Goal: Task Accomplishment & Management: Use online tool/utility

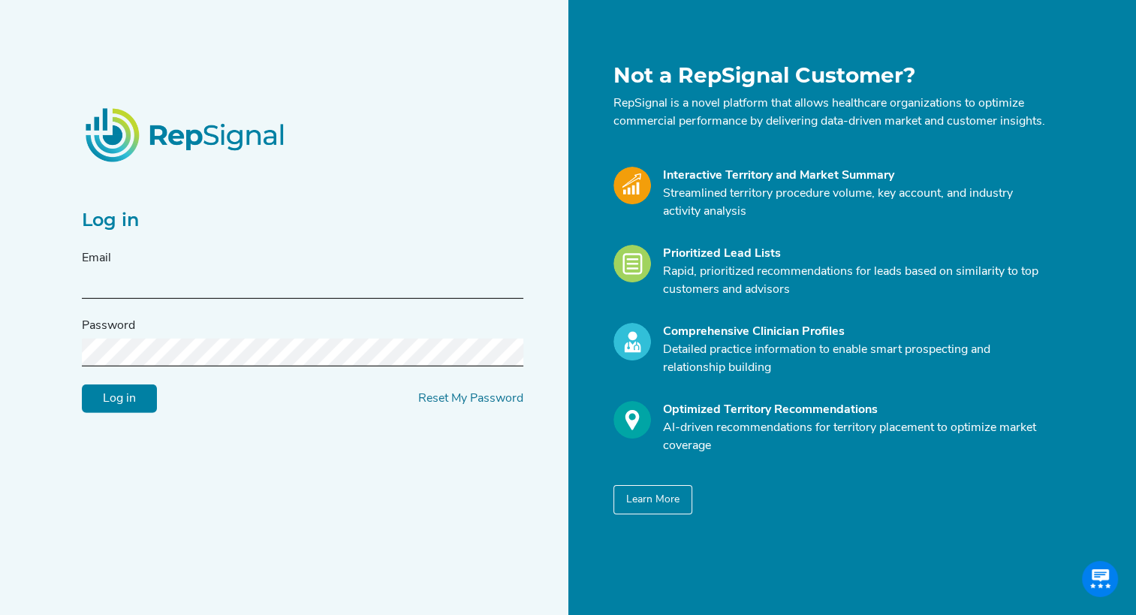
click at [155, 292] on input "text" at bounding box center [302, 285] width 441 height 28
type input "[PERSON_NAME][EMAIL_ADDRESS][PERSON_NAME][DOMAIN_NAME]"
click at [82, 384] on input "Log in" at bounding box center [119, 398] width 75 height 29
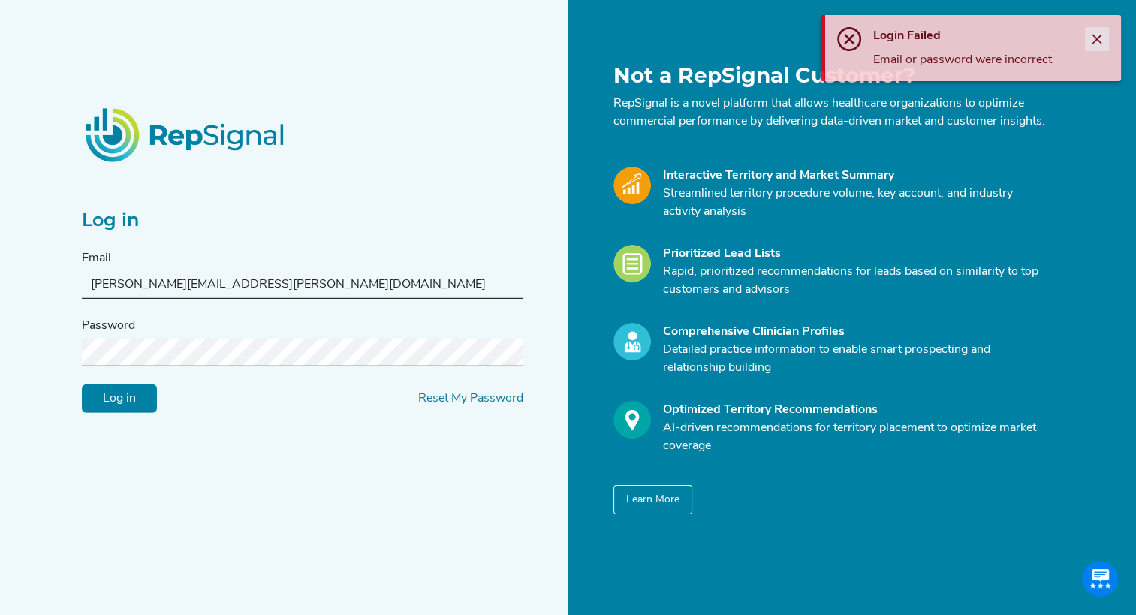
click at [1096, 39] on icon "Close" at bounding box center [1097, 40] width 10 height 10
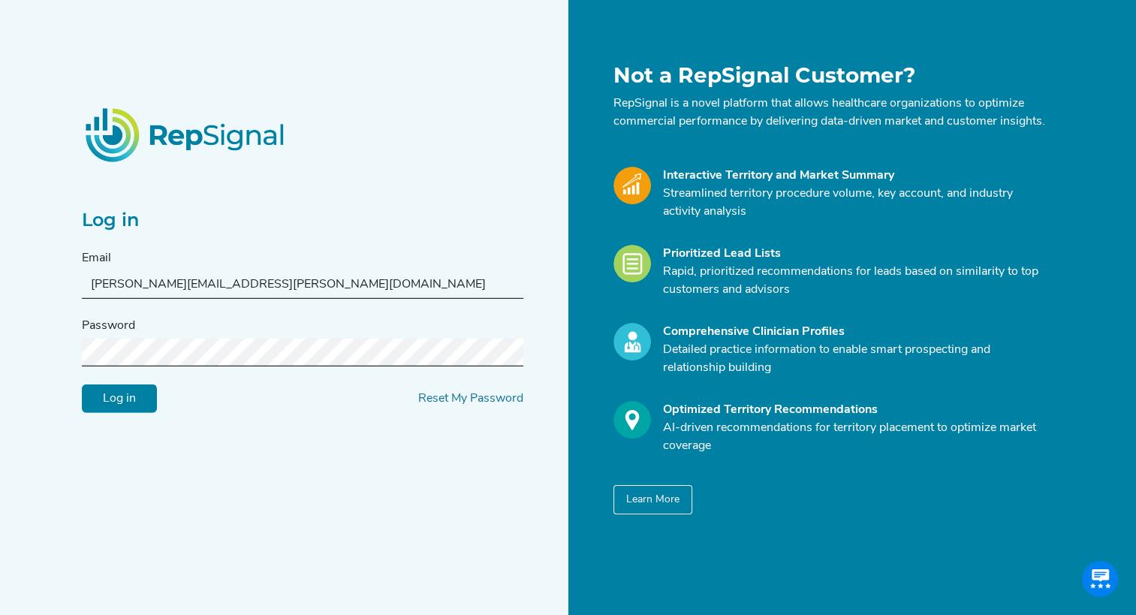
click at [314, 462] on div "Log in Email [PERSON_NAME][EMAIL_ADDRESS][PERSON_NAME][DOMAIN_NAME] Password Lo…" at bounding box center [320, 288] width 495 height 451
click at [474, 405] on link "Reset My Password" at bounding box center [470, 399] width 105 height 12
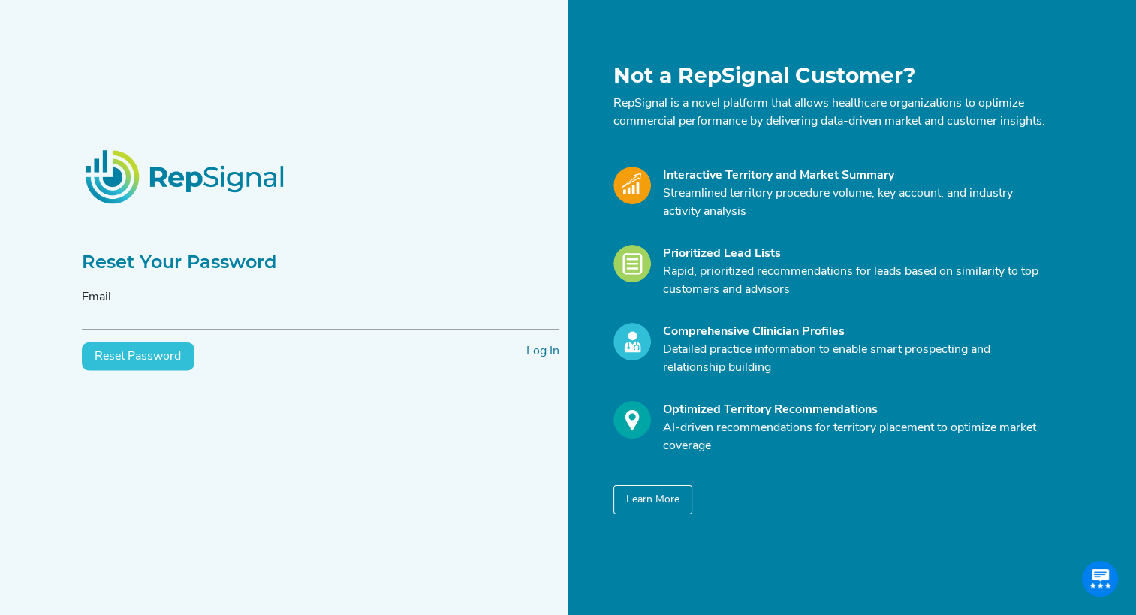
click at [161, 324] on input "text" at bounding box center [320, 316] width 477 height 28
type input "[PERSON_NAME][EMAIL_ADDRESS][PERSON_NAME][DOMAIN_NAME]"
click at [112, 366] on button "Reset Password" at bounding box center [138, 356] width 113 height 29
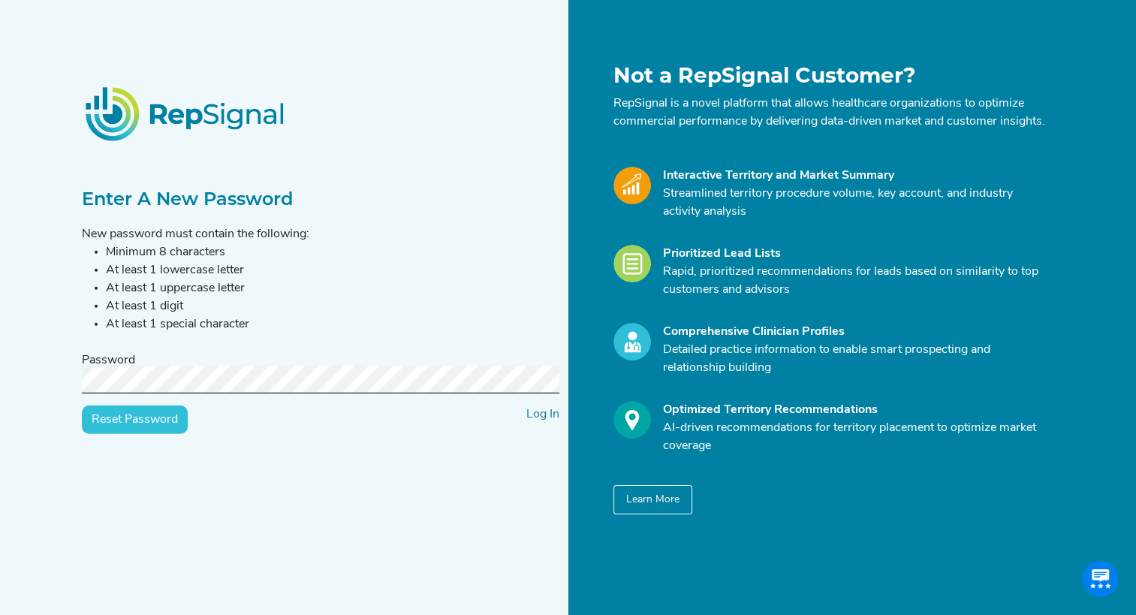
click at [82, 405] on input "Reset Password" at bounding box center [135, 419] width 106 height 29
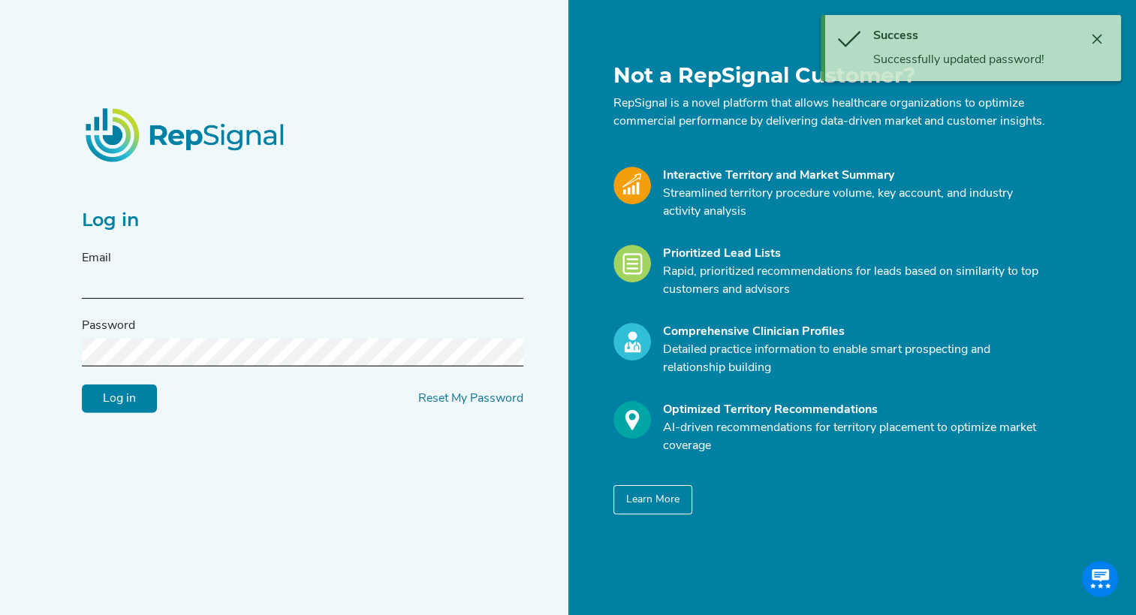
drag, startPoint x: 197, startPoint y: 281, endPoint x: 181, endPoint y: 296, distance: 22.3
click at [195, 281] on input "text" at bounding box center [302, 285] width 441 height 28
type input "[PERSON_NAME][EMAIL_ADDRESS][DOMAIN_NAME]"
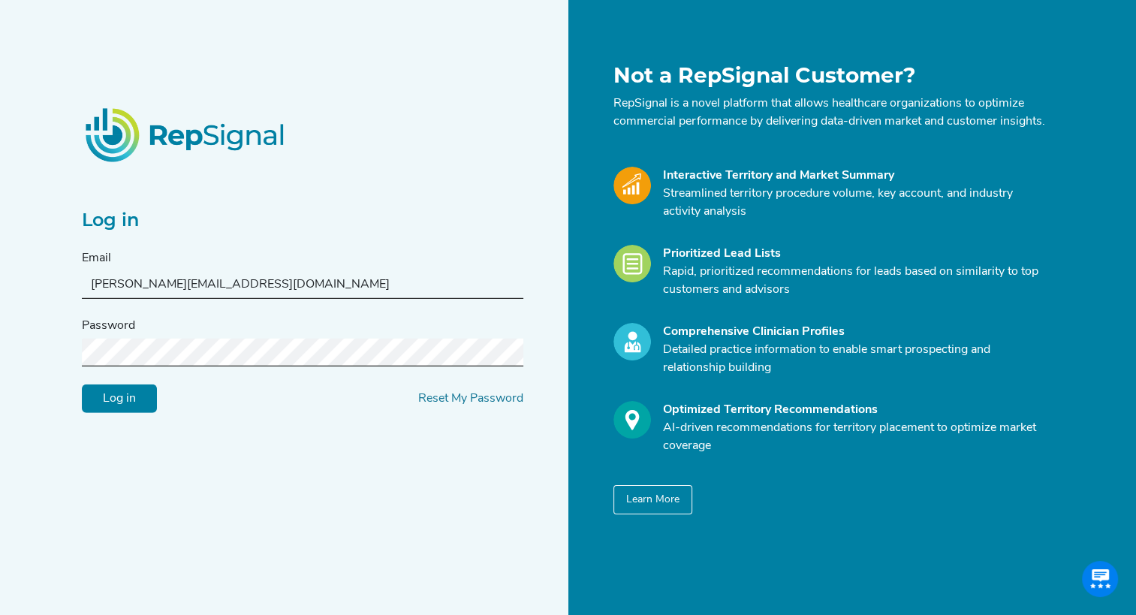
click at [82, 384] on input "Log in" at bounding box center [119, 398] width 75 height 29
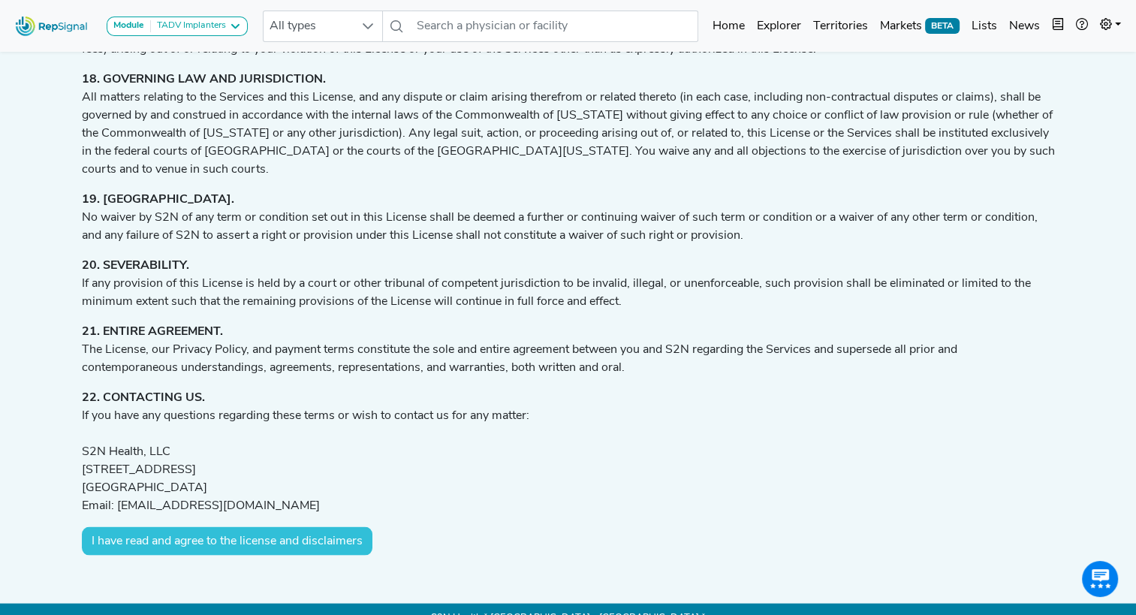
click at [228, 527] on button "I have read and agree to the license and disclaimers" at bounding box center [227, 541] width 290 height 29
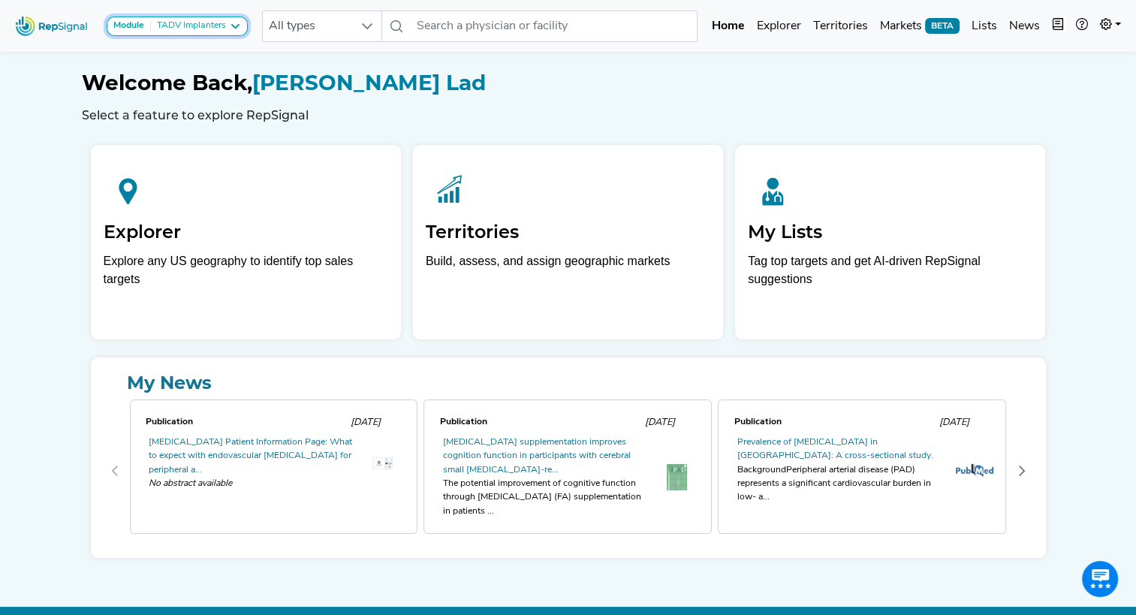
click at [196, 26] on div "TADV Implanters" at bounding box center [188, 26] width 75 height 12
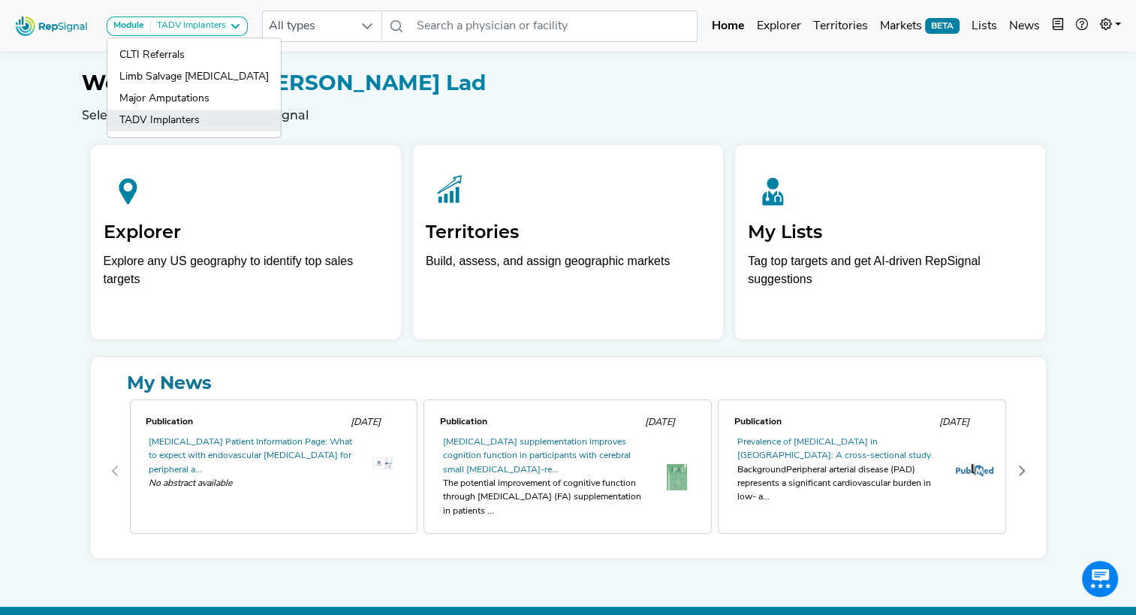
click at [174, 119] on link "TADV Implanters" at bounding box center [193, 121] width 173 height 22
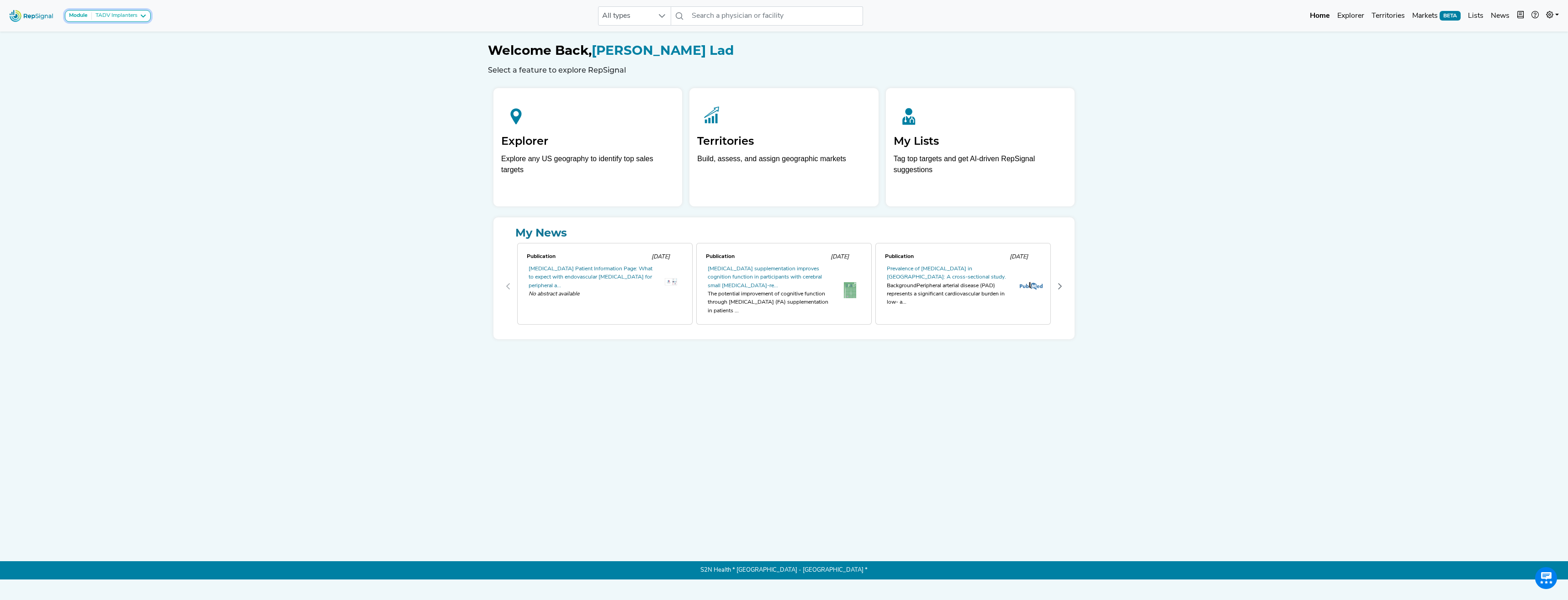
click at [82, 17] on strong "Module" at bounding box center [78, 15] width 19 height 5
click at [89, 75] on link "TADV Implanters" at bounding box center [117, 74] width 105 height 13
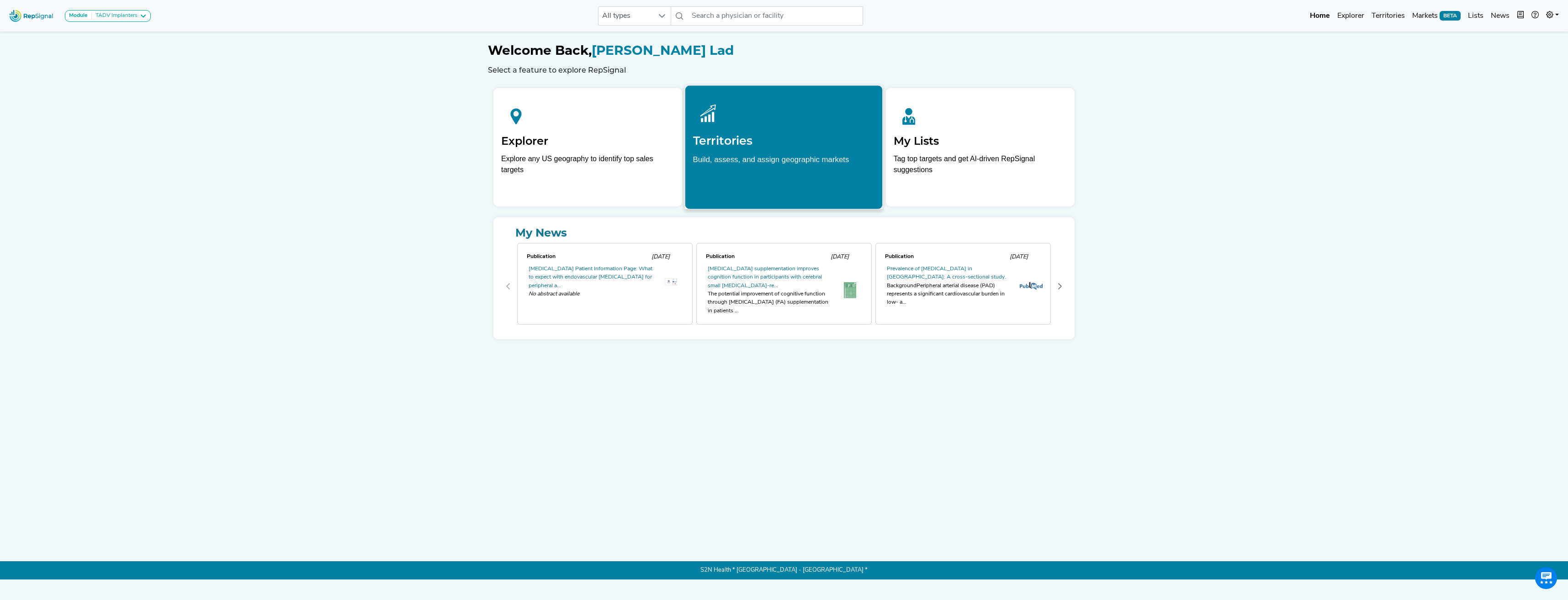
click at [691, 133] on div at bounding box center [784, 113] width 182 height 41
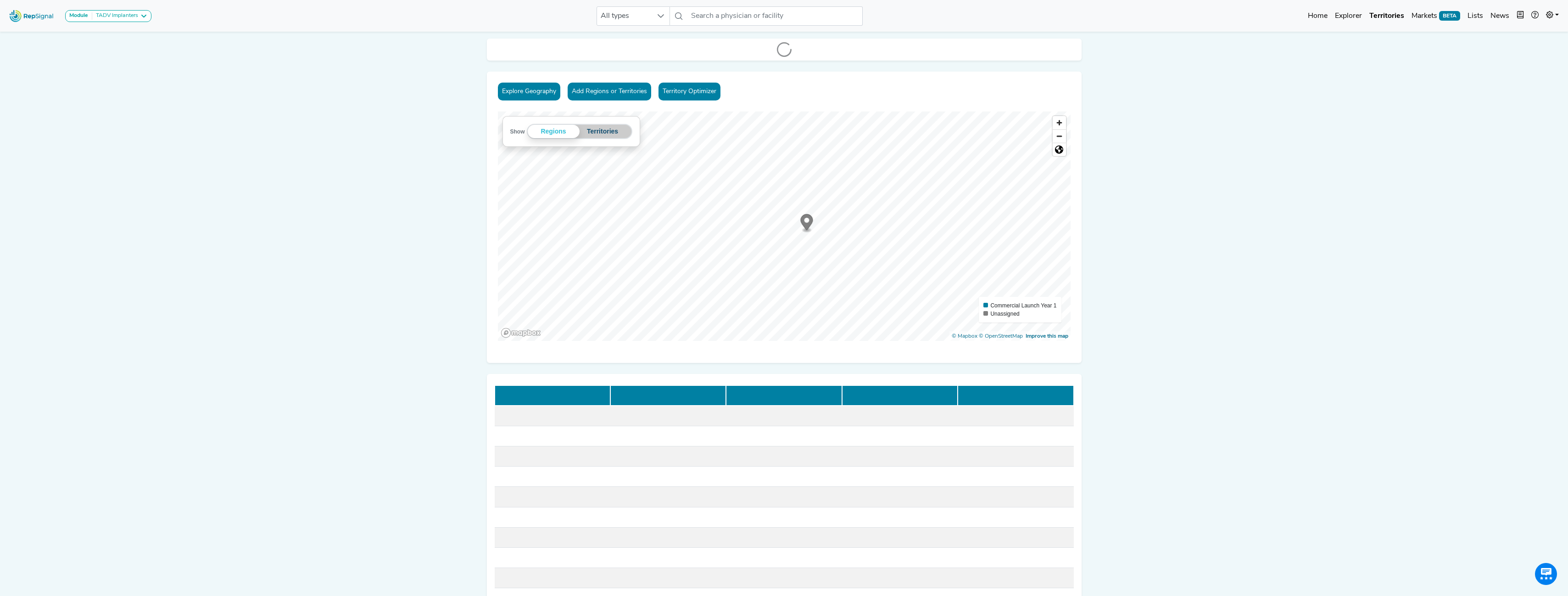
click at [601, 130] on button "Territories" at bounding box center [603, 131] width 46 height 13
click at [623, 18] on span "All types" at bounding box center [625, 16] width 55 height 18
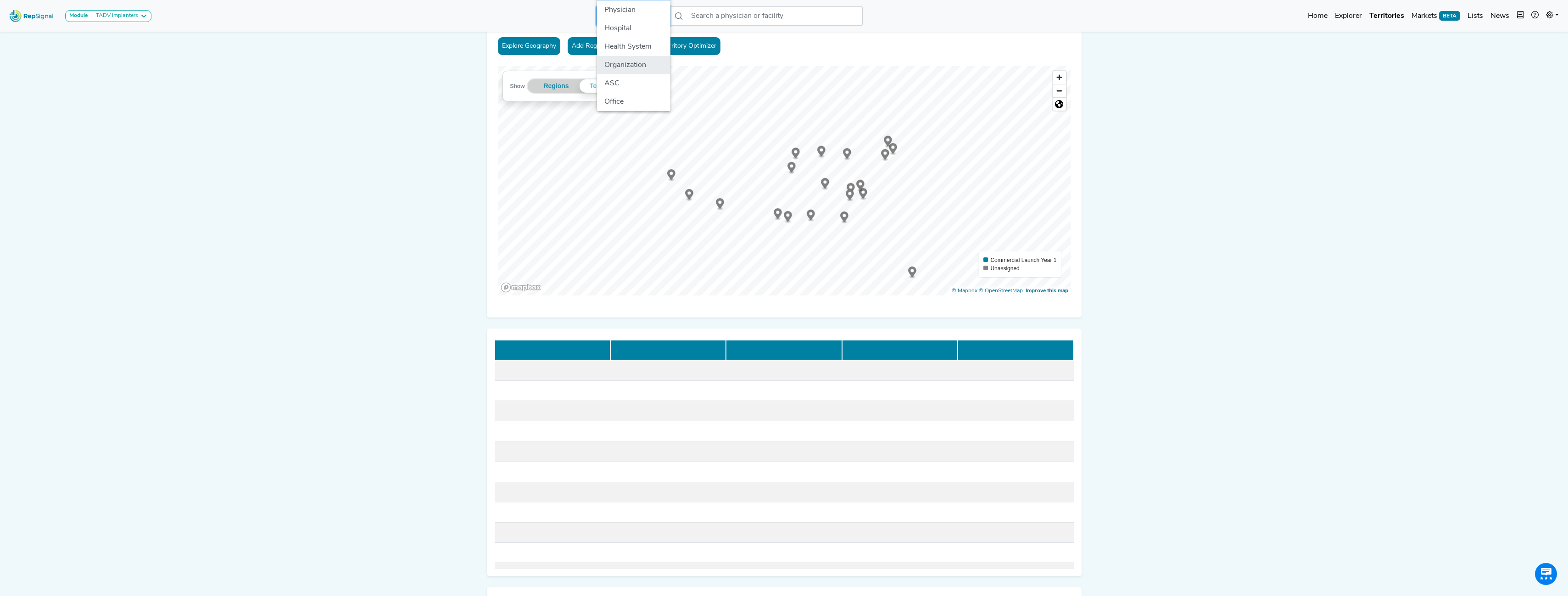
scroll to position [138, 7]
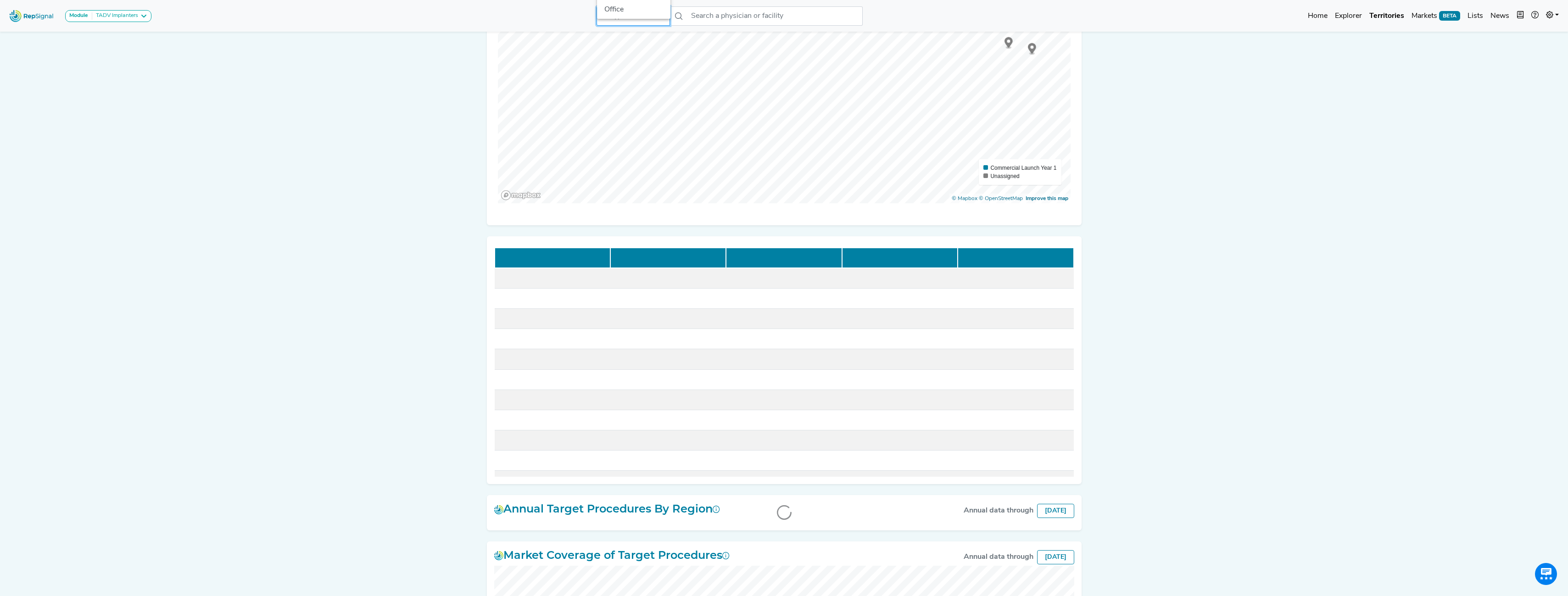
click at [694, 163] on div "Module TADV Implanters CLTI Referrals Limb Salvage Podiatry Major Amputations T…" at bounding box center [784, 383] width 1568 height 1041
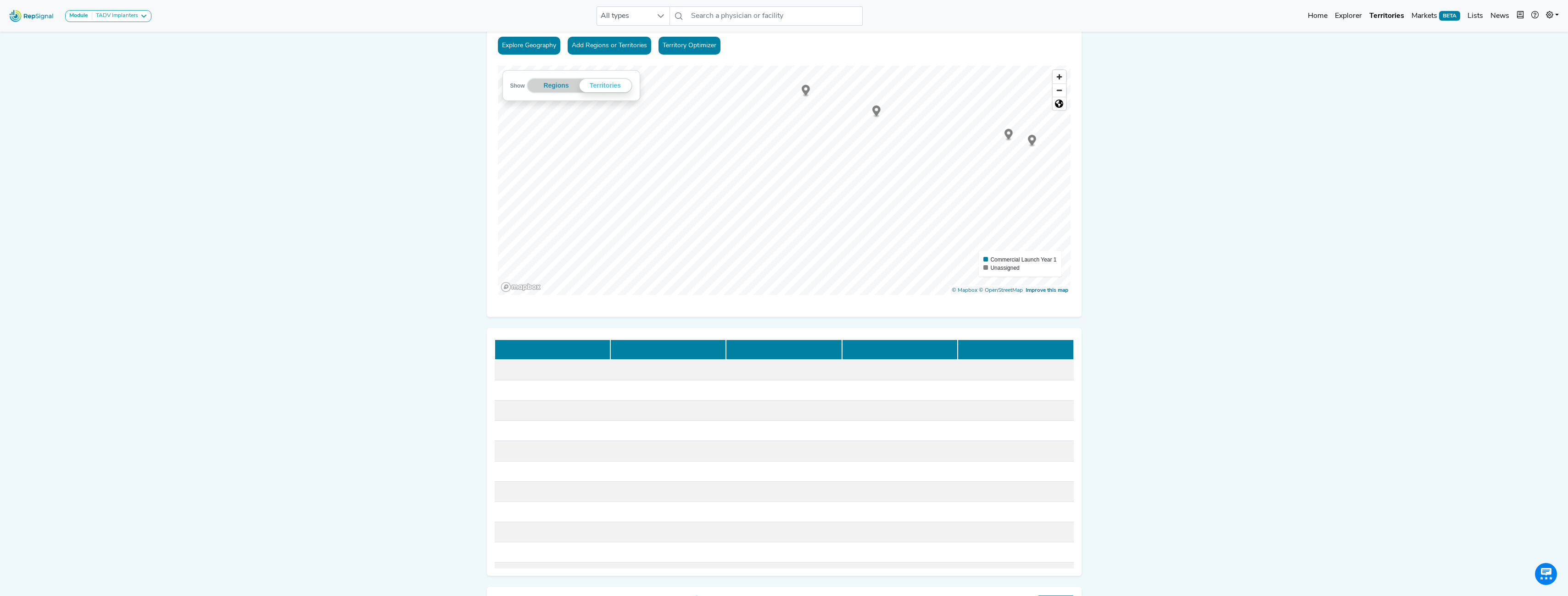
scroll to position [0, 7]
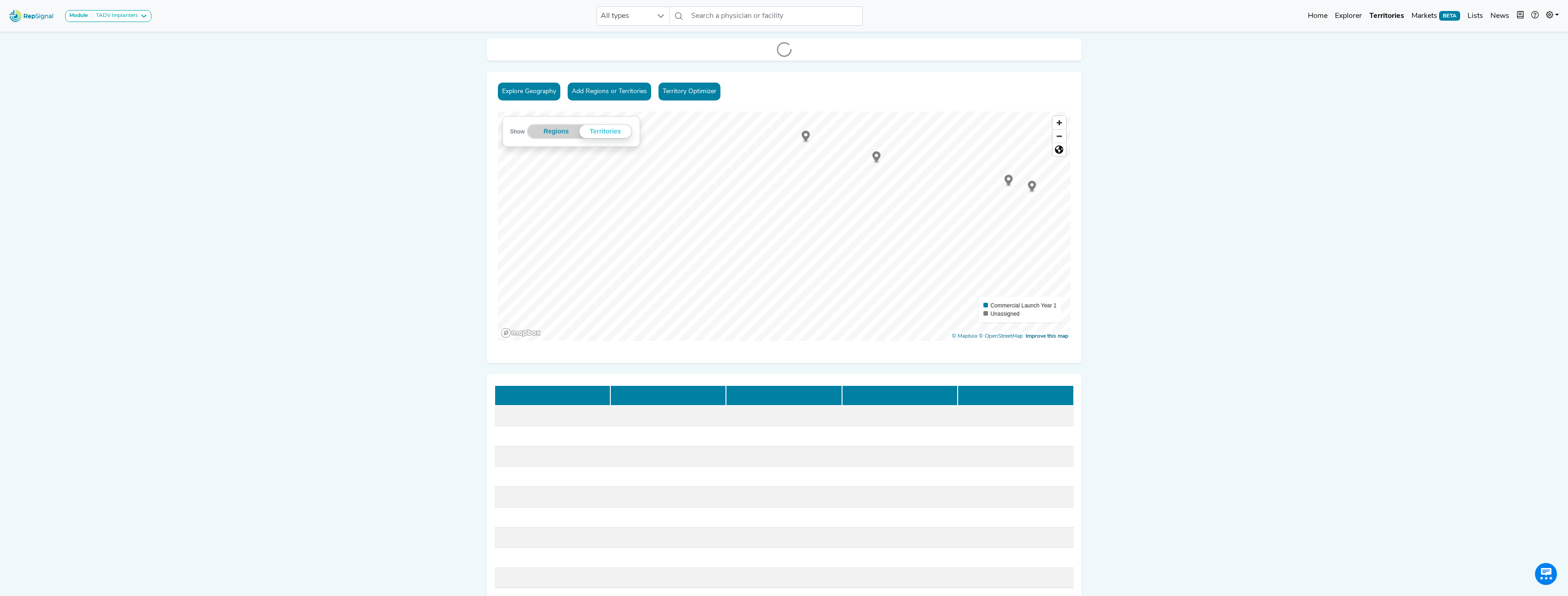
click at [421, 78] on div "Module TADV Implanters CLTI Referrals Limb Salvage Podiatry Major Amputations T…" at bounding box center [784, 520] width 1568 height 1041
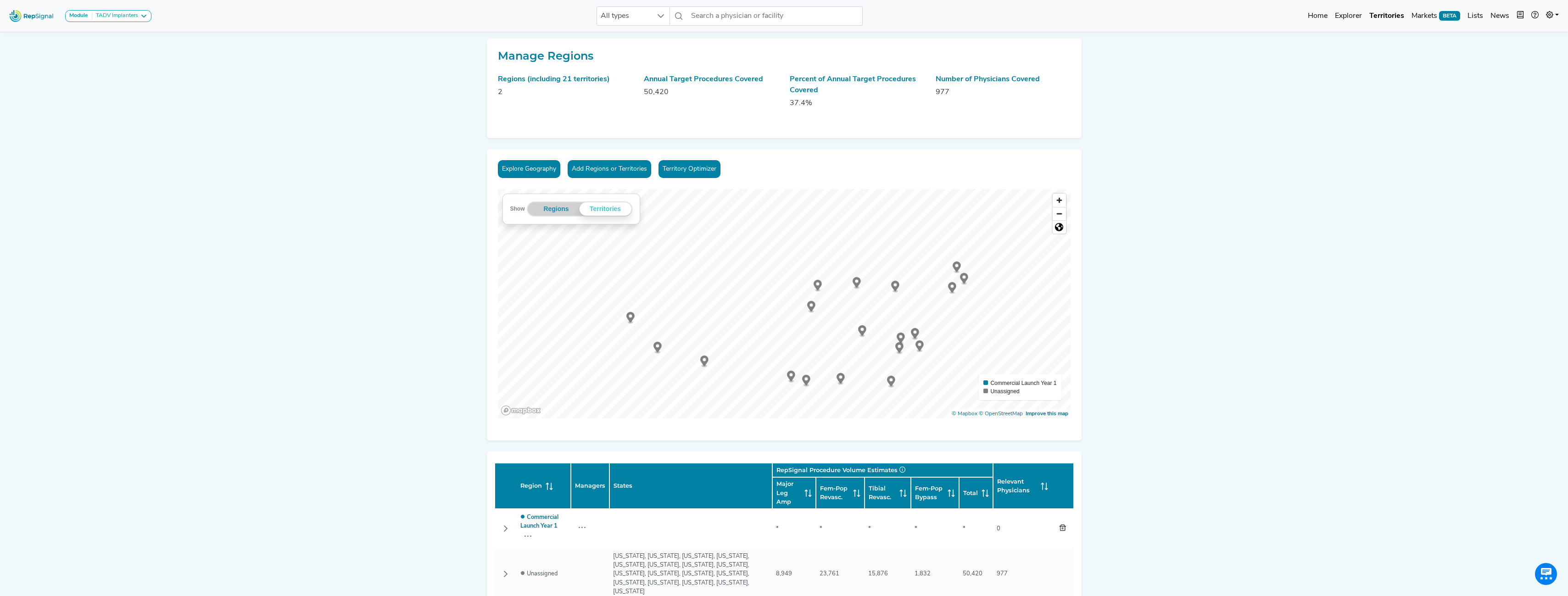
click at [694, 170] on link "Territory Optimizer" at bounding box center [689, 169] width 62 height 18
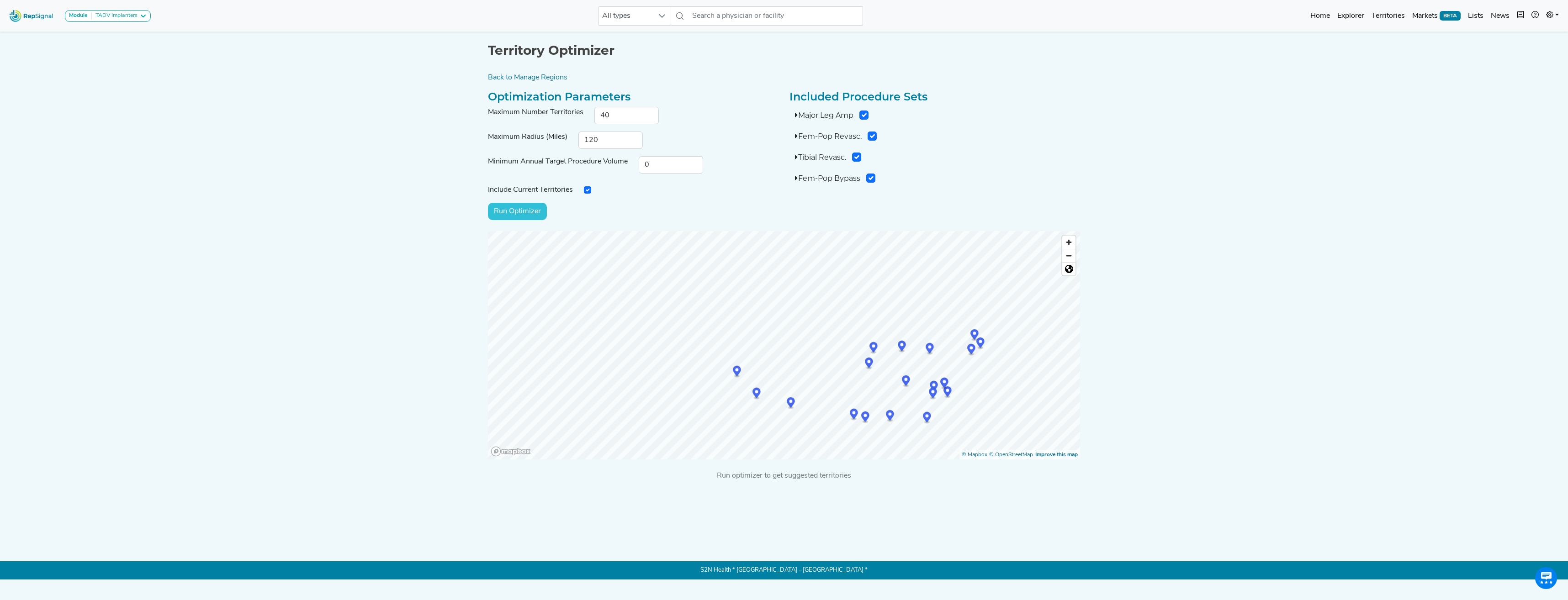
click at [537, 216] on input "Run Optimizer" at bounding box center [517, 211] width 59 height 18
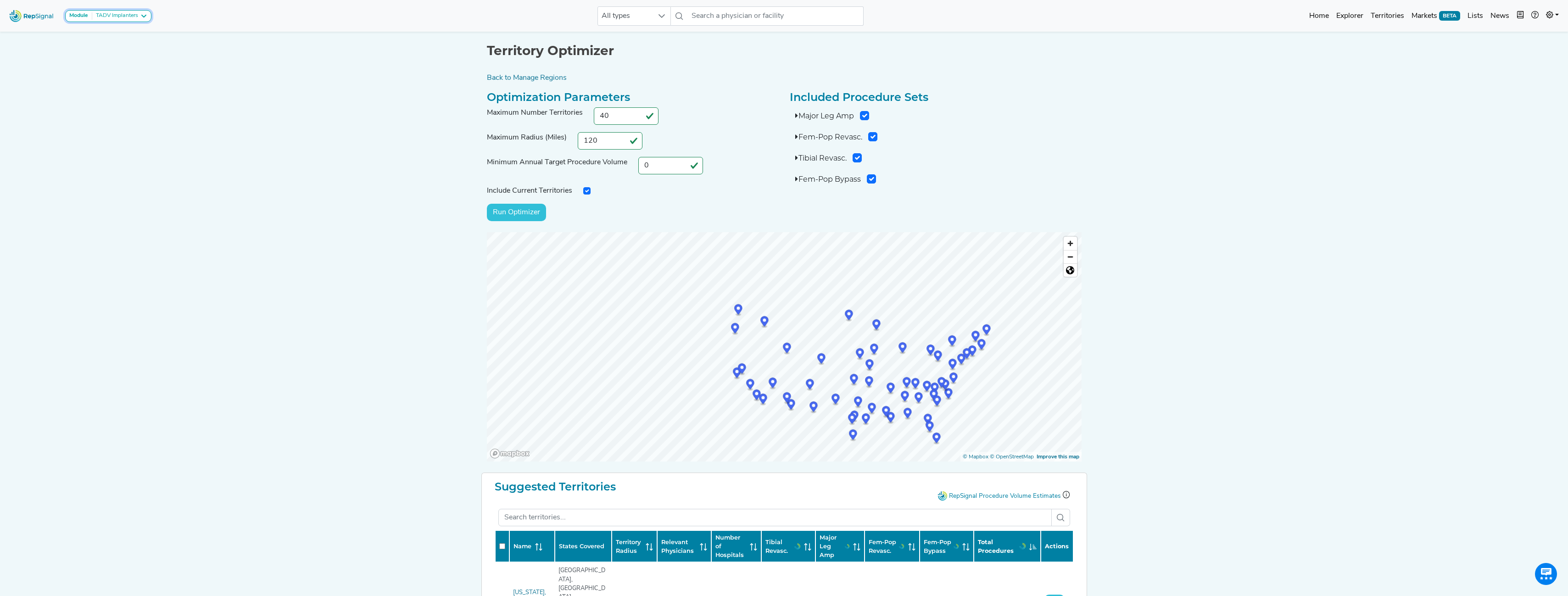
click at [86, 16] on strong "Module" at bounding box center [78, 15] width 19 height 6
click at [92, 73] on link "TADV Implanters" at bounding box center [118, 74] width 106 height 13
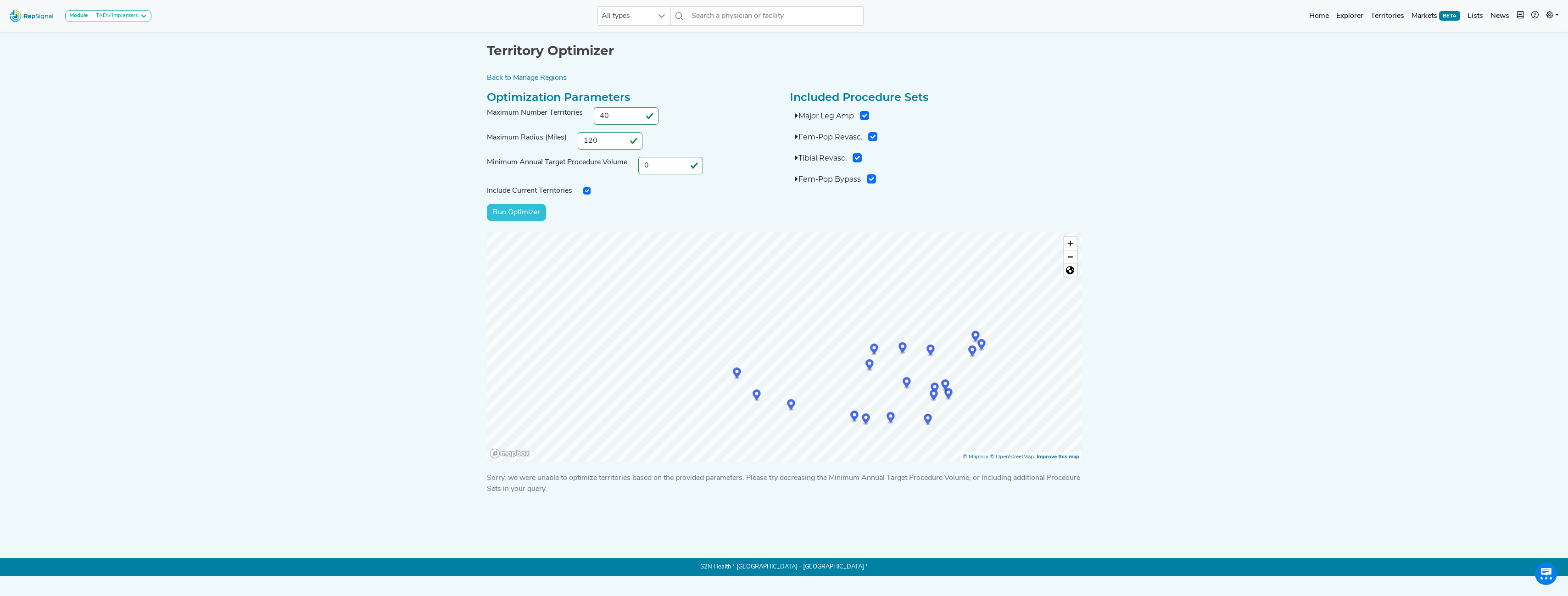
click at [694, 12] on link "Lists" at bounding box center [1475, 16] width 23 height 18
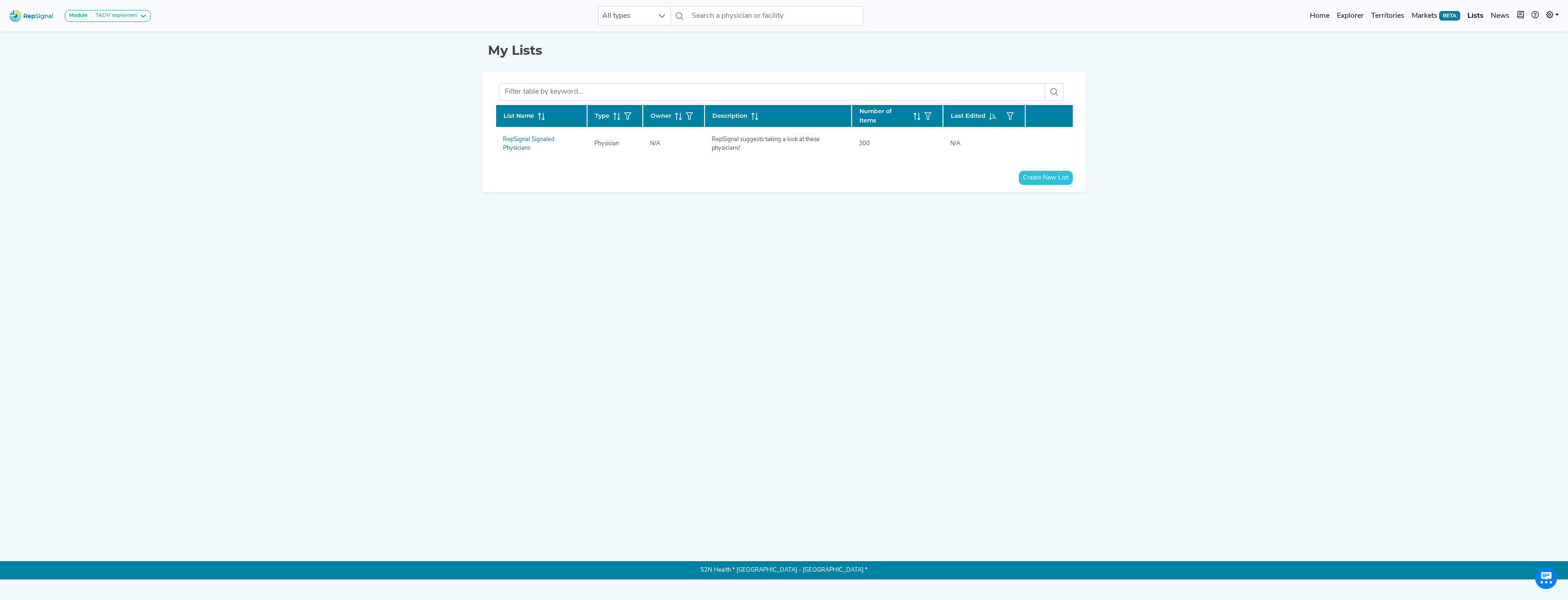
click at [34, 18] on img at bounding box center [32, 16] width 52 height 19
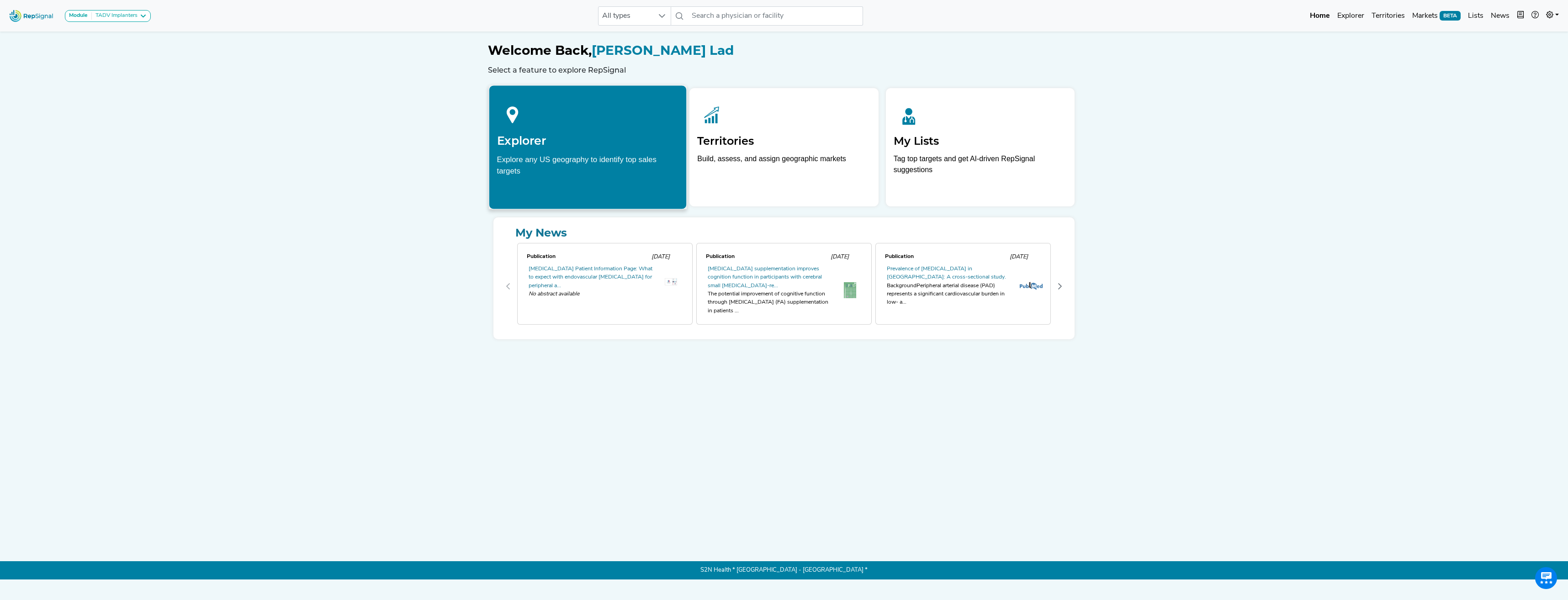
click at [639, 175] on div "Explore any US geography to identify top sales targets" at bounding box center [588, 165] width 182 height 23
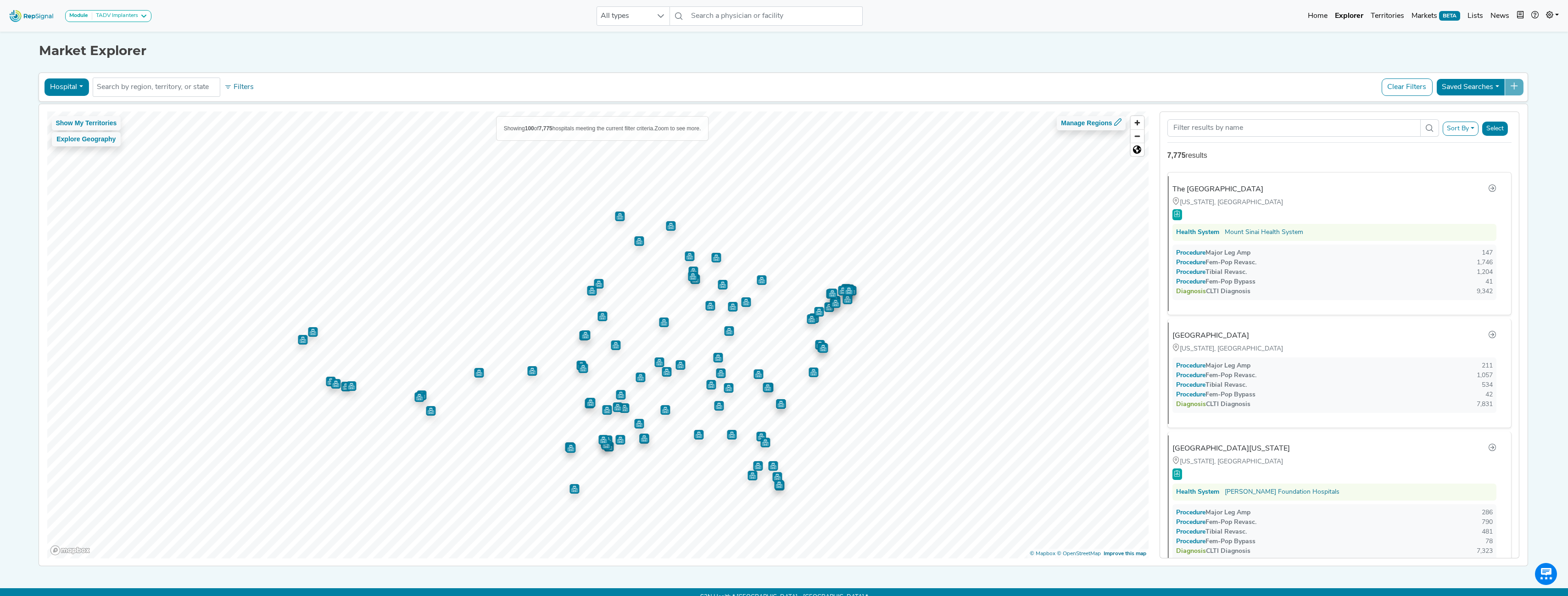
click at [694, 130] on button "Select" at bounding box center [1495, 128] width 26 height 14
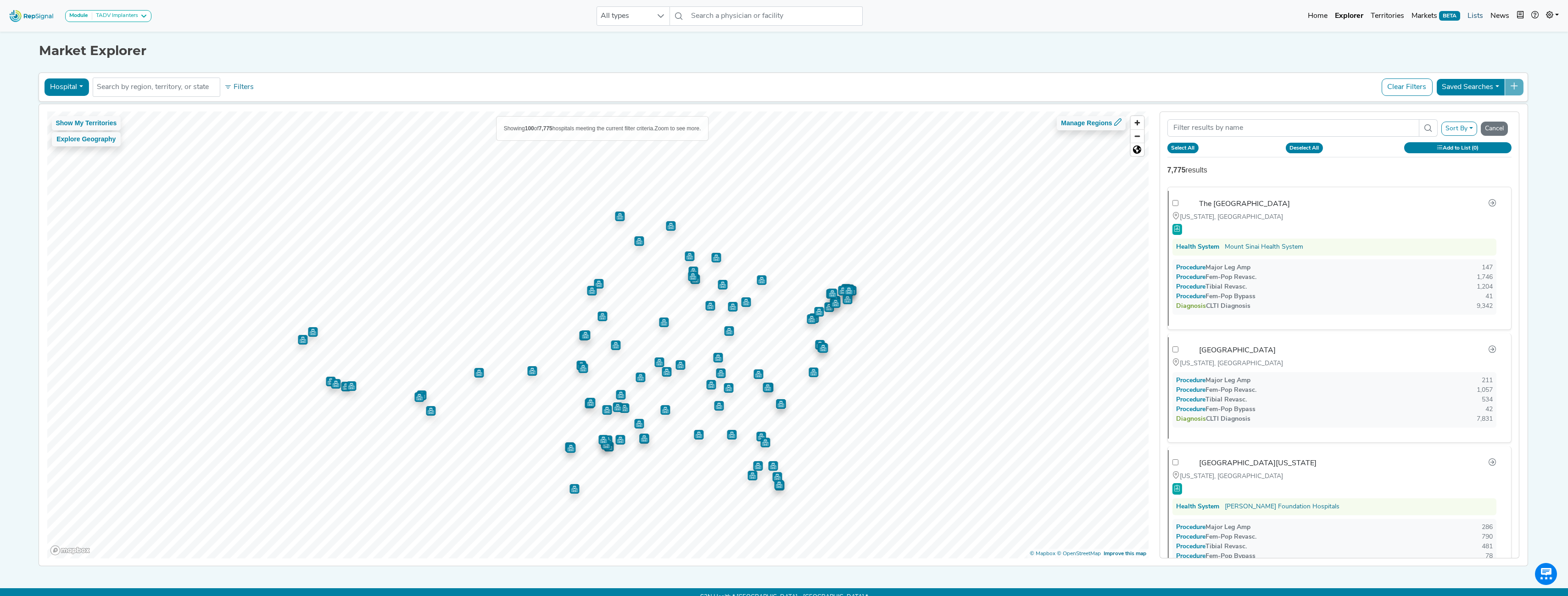
click at [694, 15] on link "Lists" at bounding box center [1475, 16] width 23 height 18
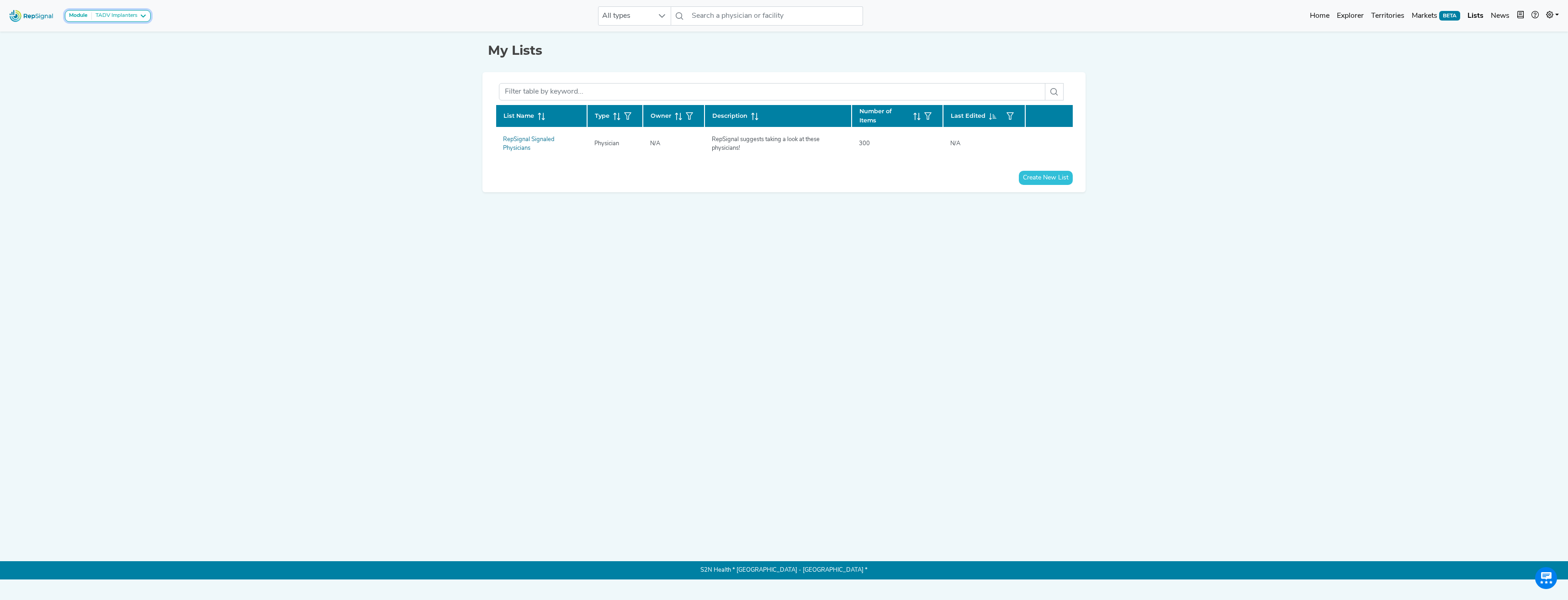
click at [65, 16] on button "Module TADV Implanters" at bounding box center [108, 16] width 86 height 12
click at [83, 71] on link "TADV Implanters" at bounding box center [117, 74] width 105 height 13
click at [89, 14] on div "Module" at bounding box center [80, 16] width 23 height 7
click at [23, 10] on img at bounding box center [32, 16] width 52 height 19
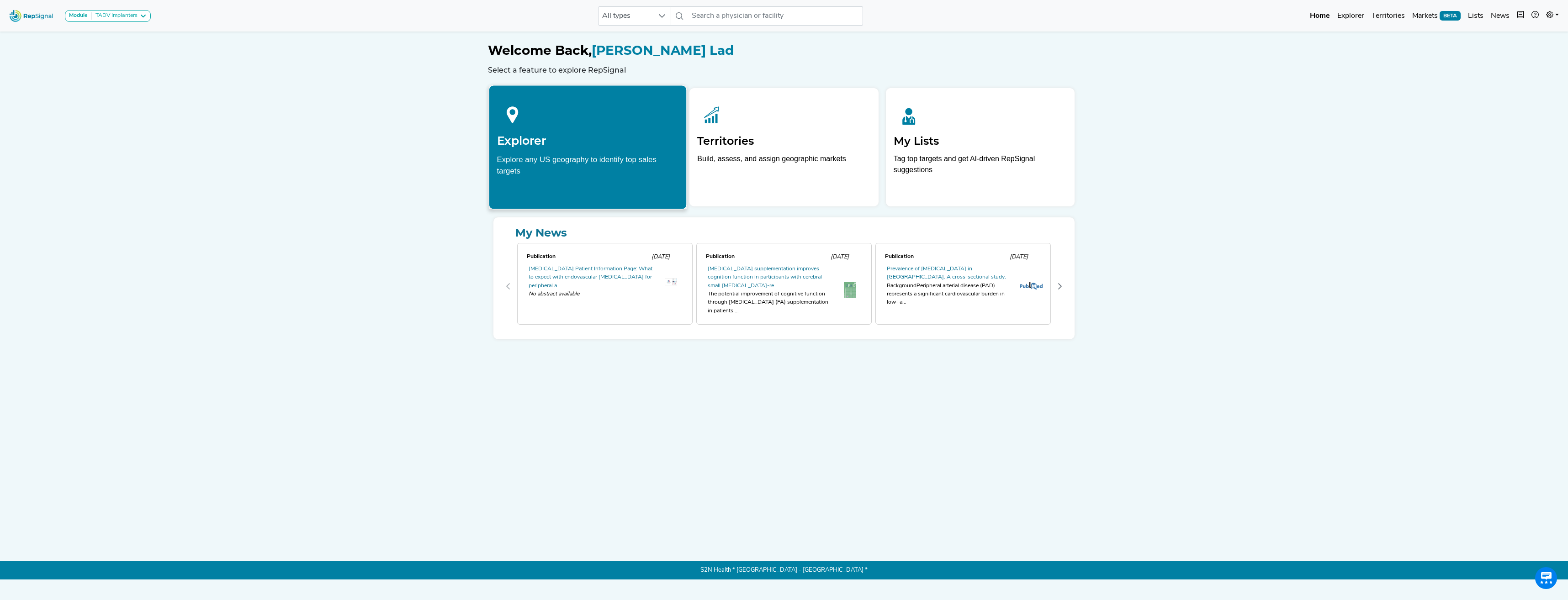
click at [634, 174] on div "Explore any US geography to identify top sales targets" at bounding box center [588, 165] width 182 height 23
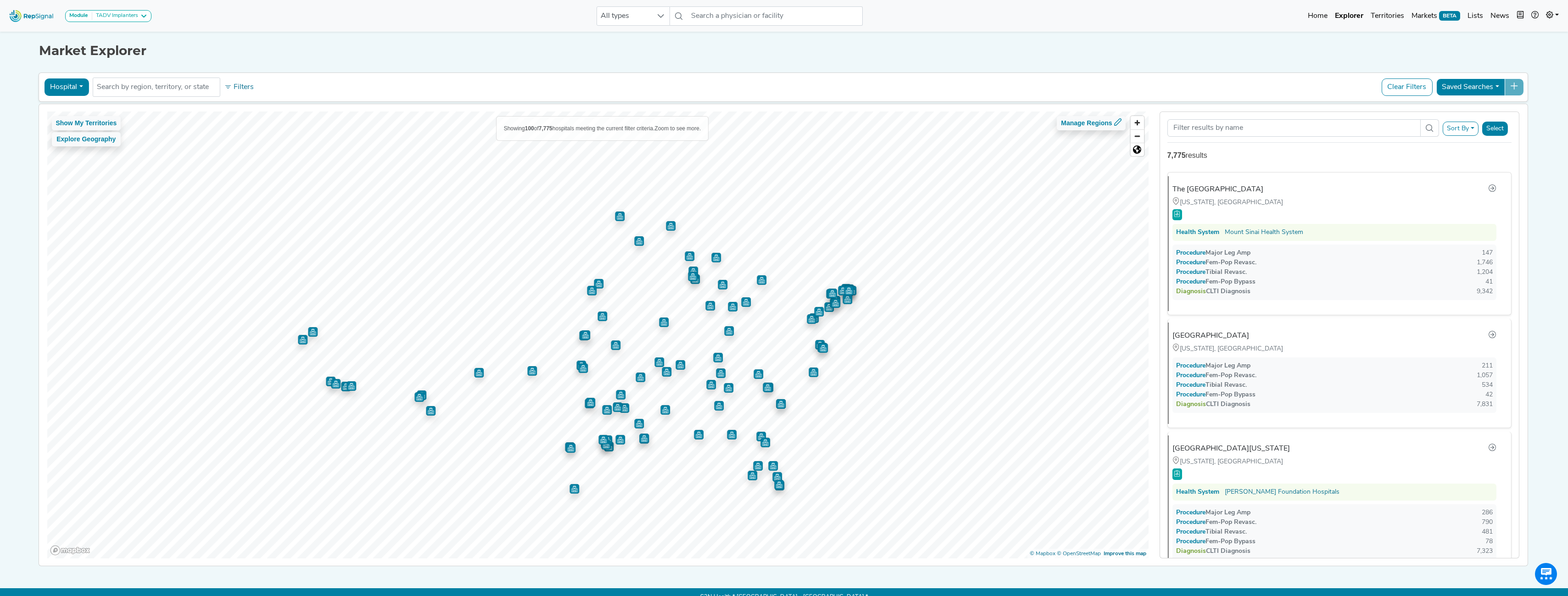
click at [694, 127] on span at bounding box center [1429, 128] width 19 height 18
click at [694, 128] on button "Sort By" at bounding box center [1460, 128] width 36 height 14
click at [694, 130] on div "Sort By RepSignal Annual Procedure Volume Estimate Major Leg Amp Fem-Pop Revasc…" at bounding box center [1339, 129] width 344 height 20
click at [694, 252] on div "Procedure Major Leg Amp 147" at bounding box center [1336, 253] width 313 height 10
